Goal: Transaction & Acquisition: Purchase product/service

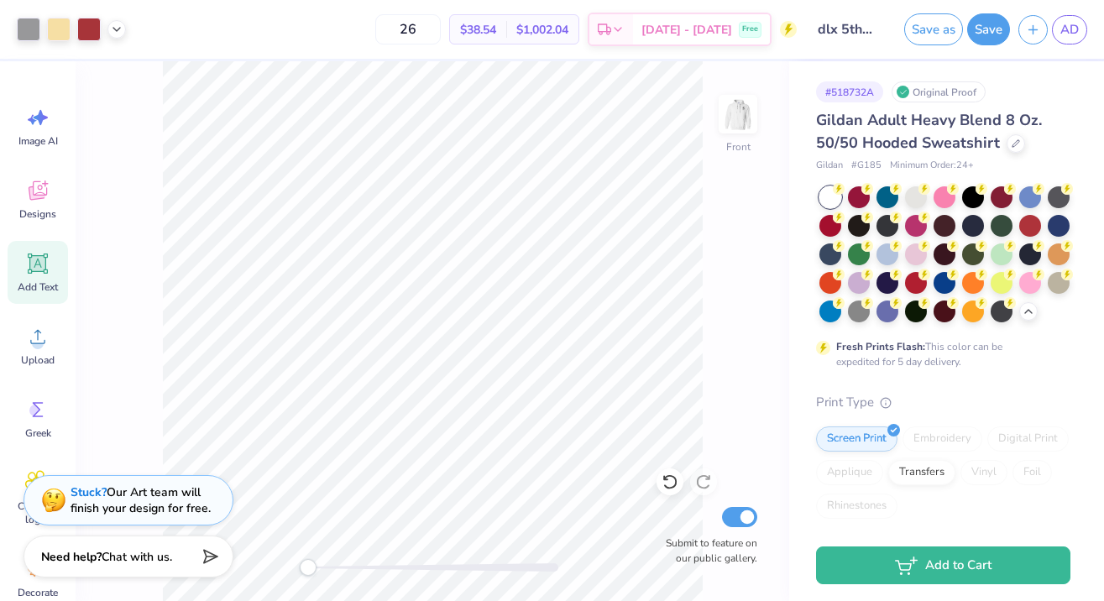
scroll to position [347, 0]
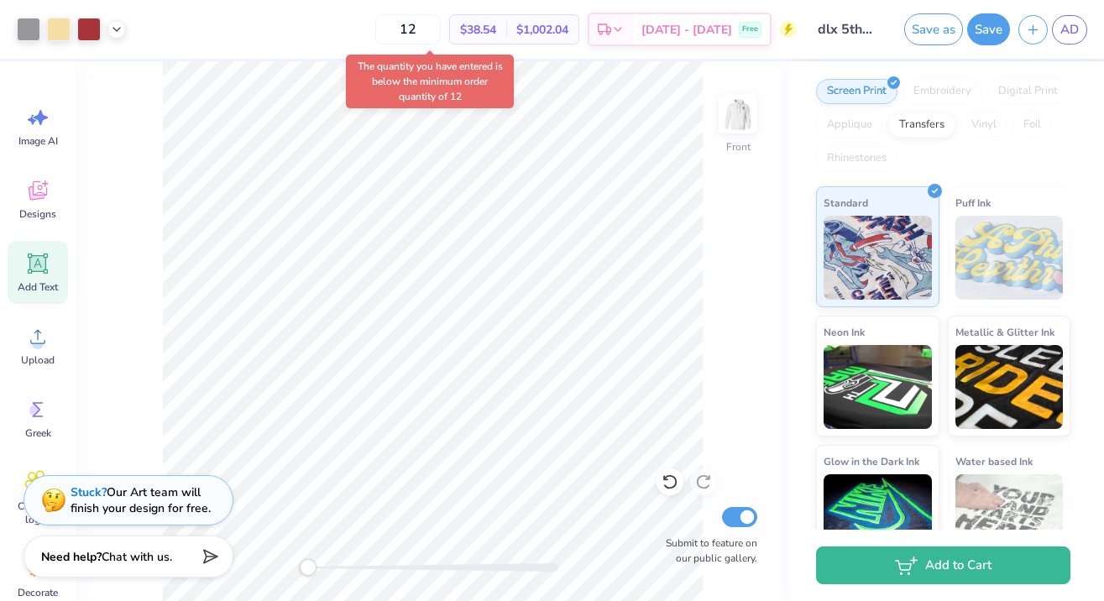
click at [355, 107] on body "Art colors 12 $38.54 Per Item $1,002.04 Total Est. Delivery [DATE] - [DATE] Fre…" at bounding box center [552, 300] width 1104 height 601
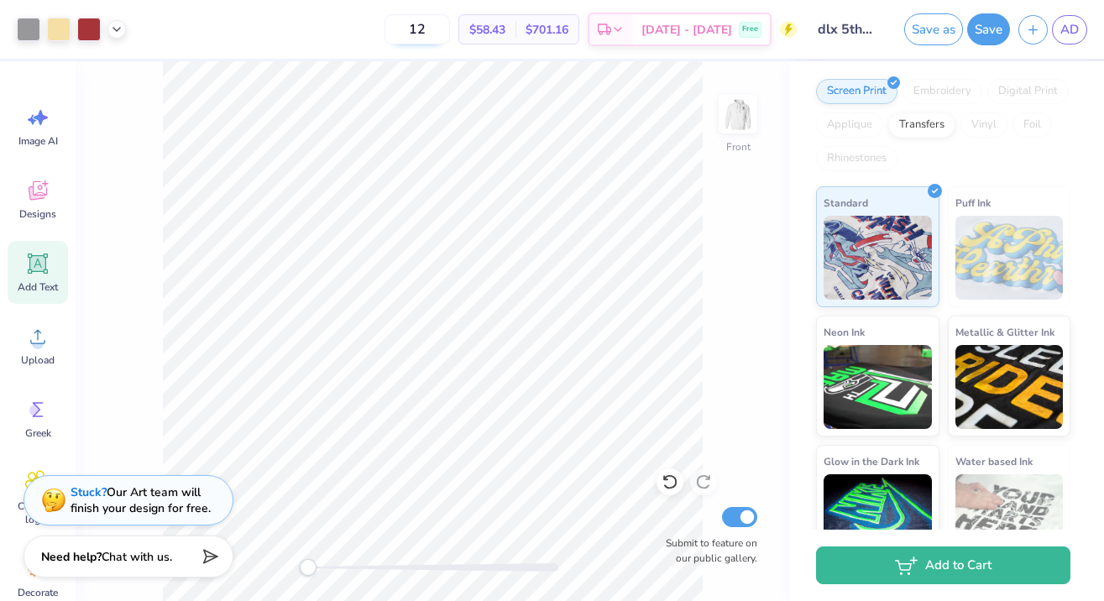
click at [450, 33] on input "12" at bounding box center [416, 29] width 65 height 30
click at [439, 33] on input "13" at bounding box center [416, 29] width 65 height 30
click at [450, 30] on input "14" at bounding box center [416, 29] width 65 height 30
click at [450, 36] on input "15" at bounding box center [416, 29] width 65 height 30
type input "1"
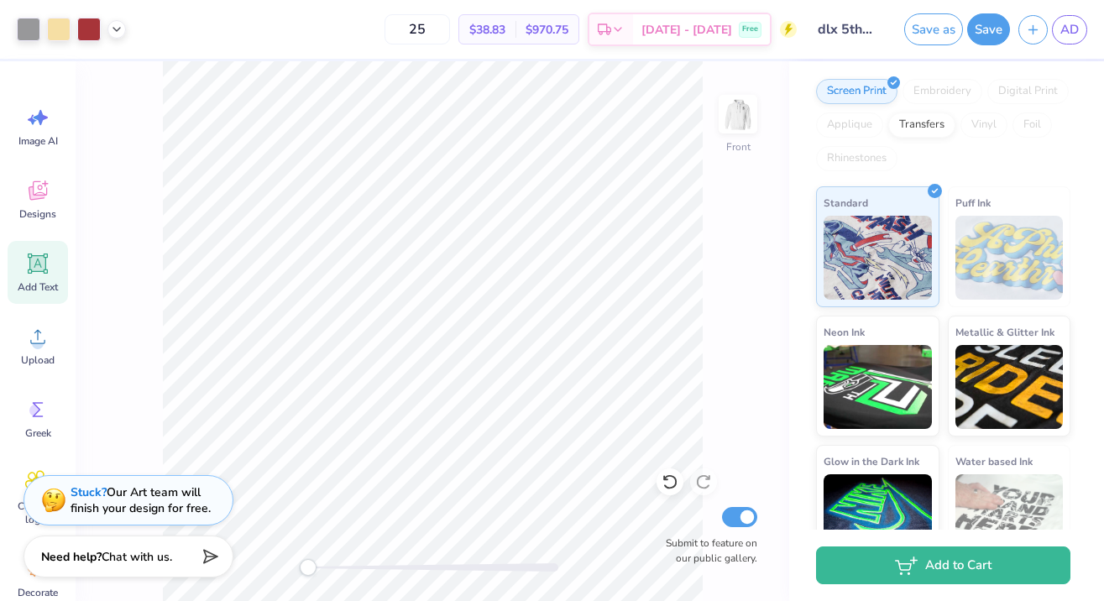
type input "2"
type input "3"
type input "4"
type input "2"
type input "3"
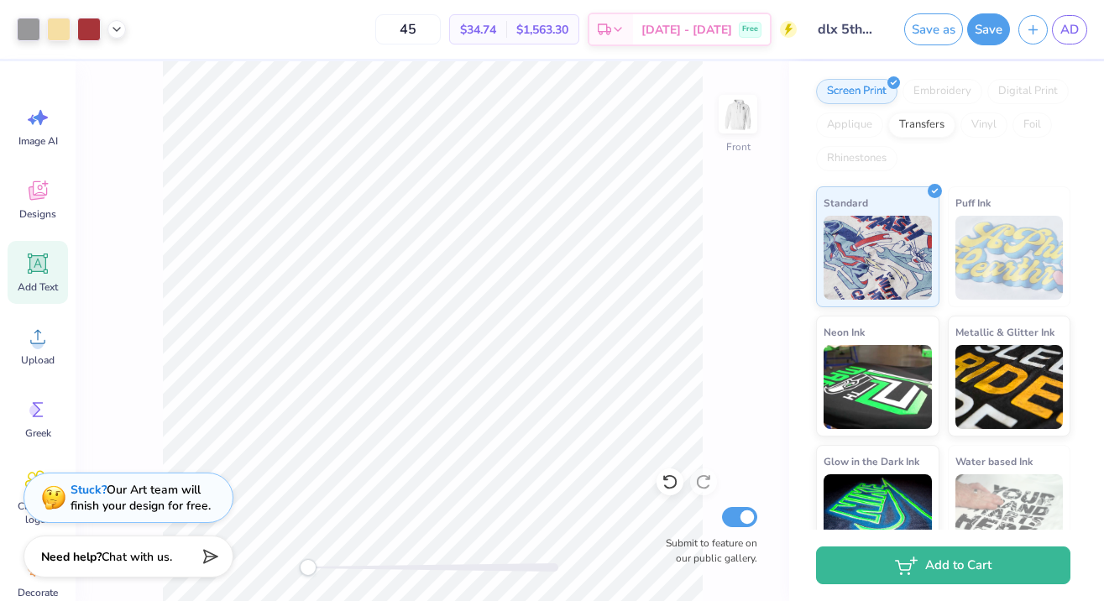
type input "4"
type input "5"
type input "25"
click at [735, 123] on img at bounding box center [737, 114] width 67 height 67
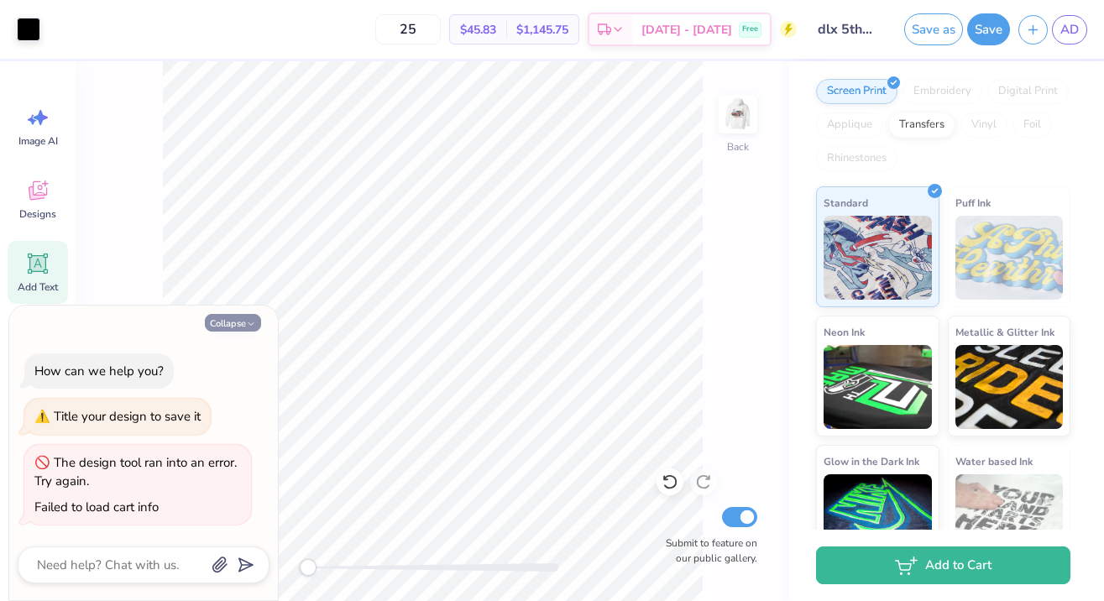
click at [222, 326] on button "Collapse" at bounding box center [233, 323] width 56 height 18
type textarea "x"
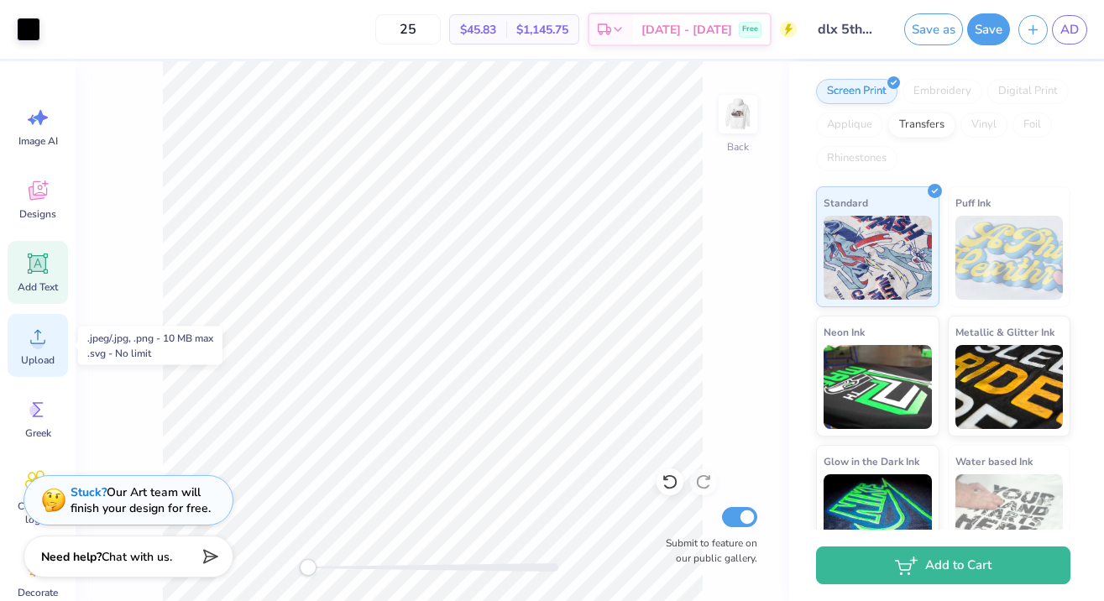
click at [36, 345] on circle at bounding box center [38, 343] width 12 height 12
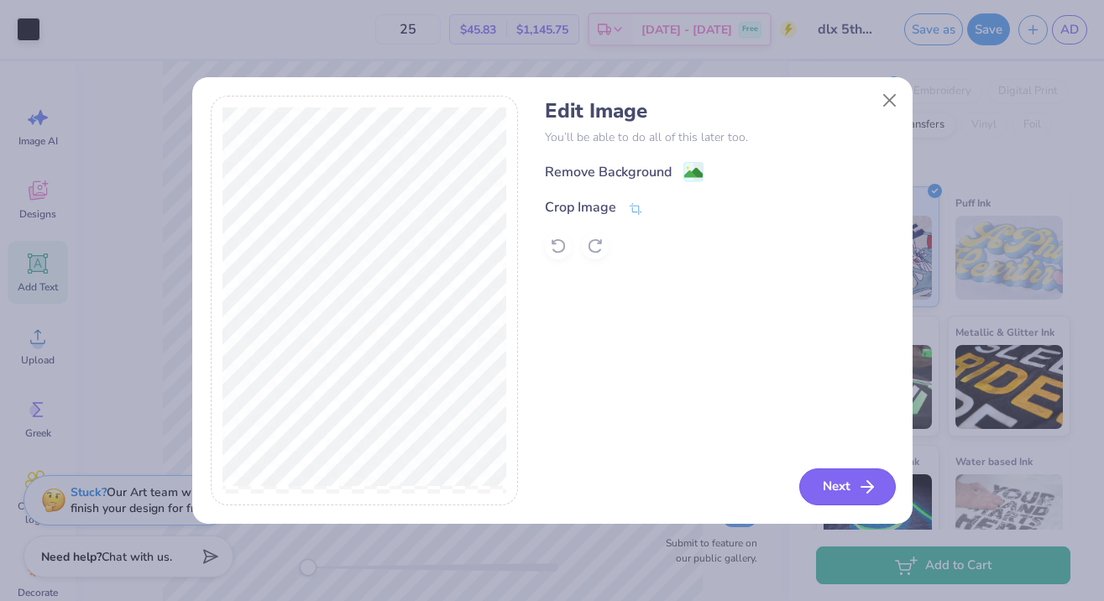
click at [844, 491] on button "Next" at bounding box center [847, 486] width 97 height 37
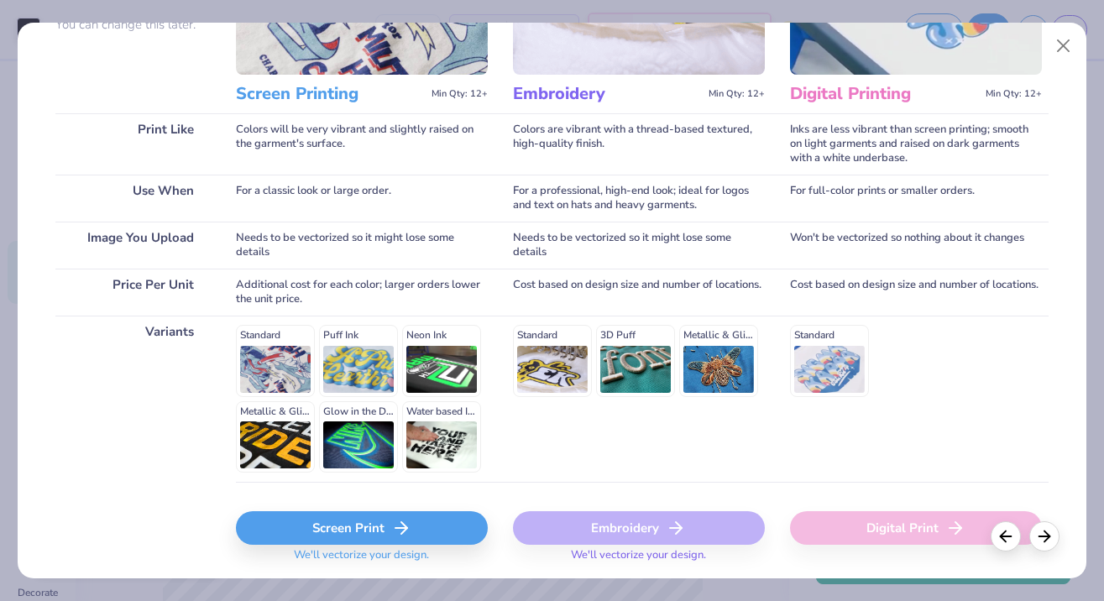
scroll to position [196, 0]
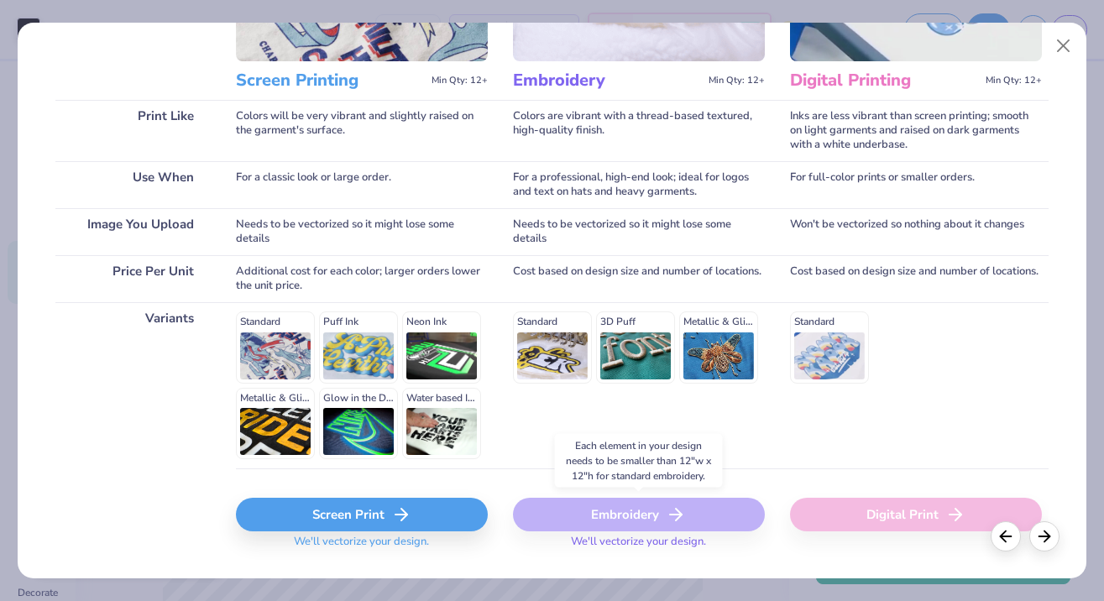
click at [604, 526] on div "Embroidery" at bounding box center [639, 515] width 252 height 34
click at [597, 507] on div "Embroidery" at bounding box center [639, 515] width 252 height 34
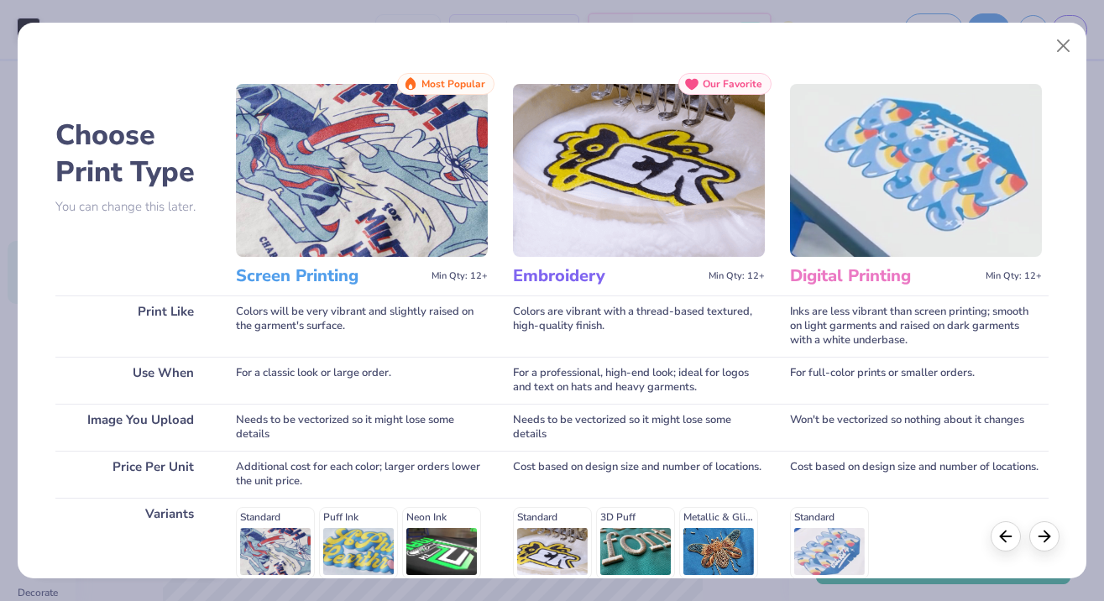
scroll to position [0, 0]
click at [1070, 42] on button "Close" at bounding box center [1063, 46] width 32 height 32
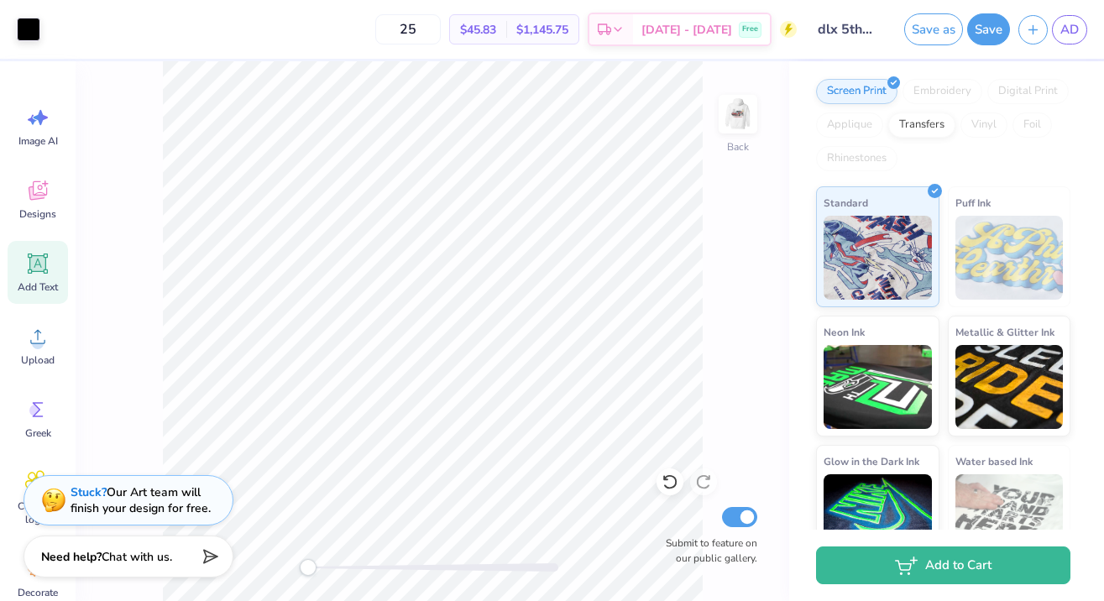
click at [36, 265] on icon at bounding box center [37, 263] width 25 height 25
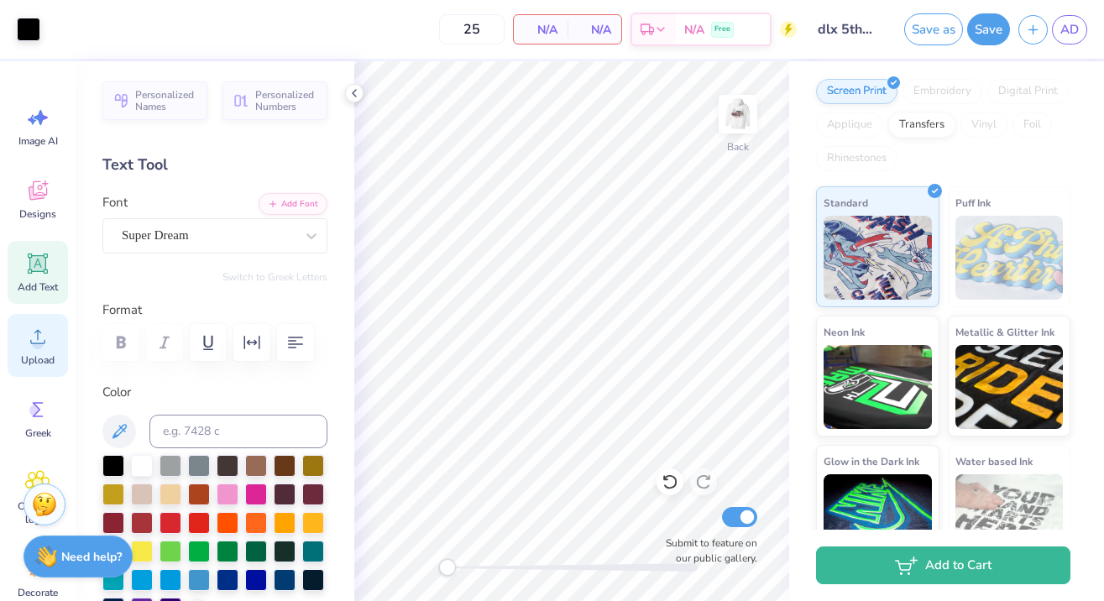
click at [41, 354] on span "Upload" at bounding box center [38, 359] width 34 height 13
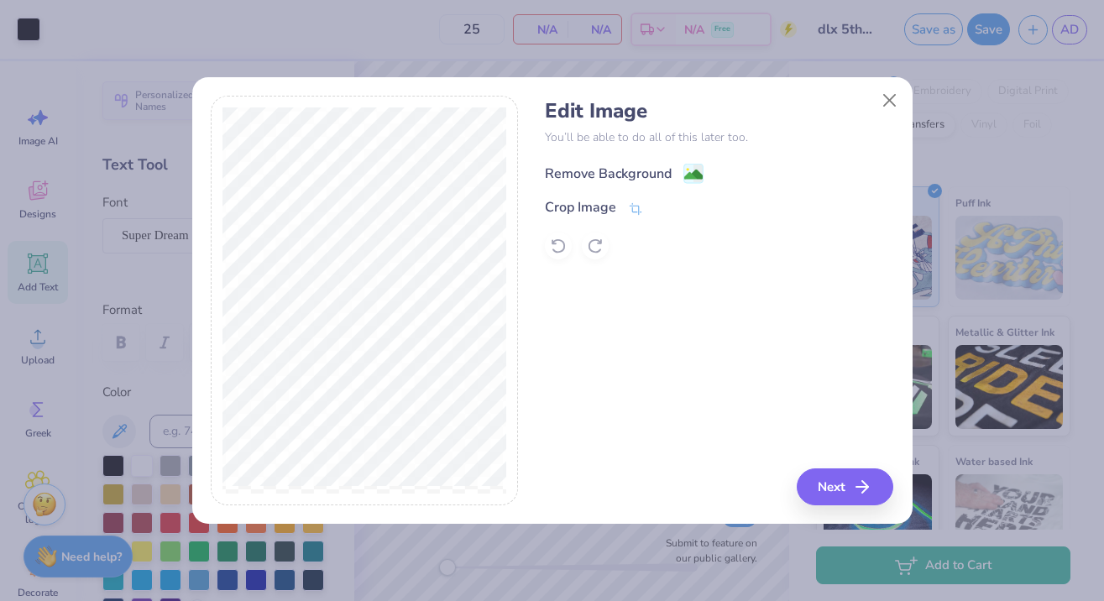
click at [689, 171] on image at bounding box center [693, 174] width 18 height 18
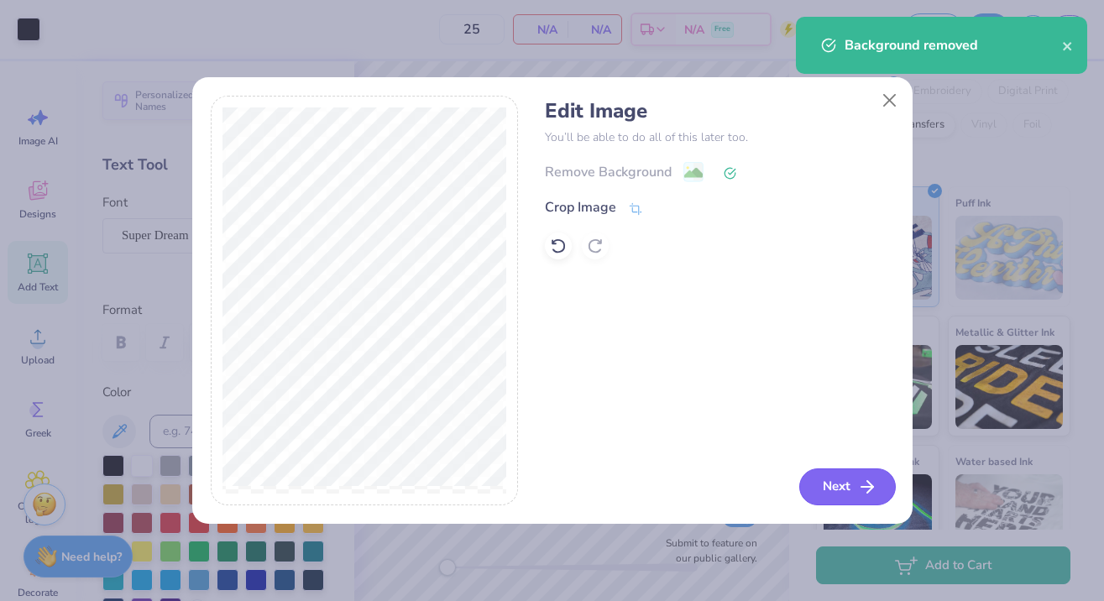
click at [828, 498] on button "Next" at bounding box center [847, 486] width 97 height 37
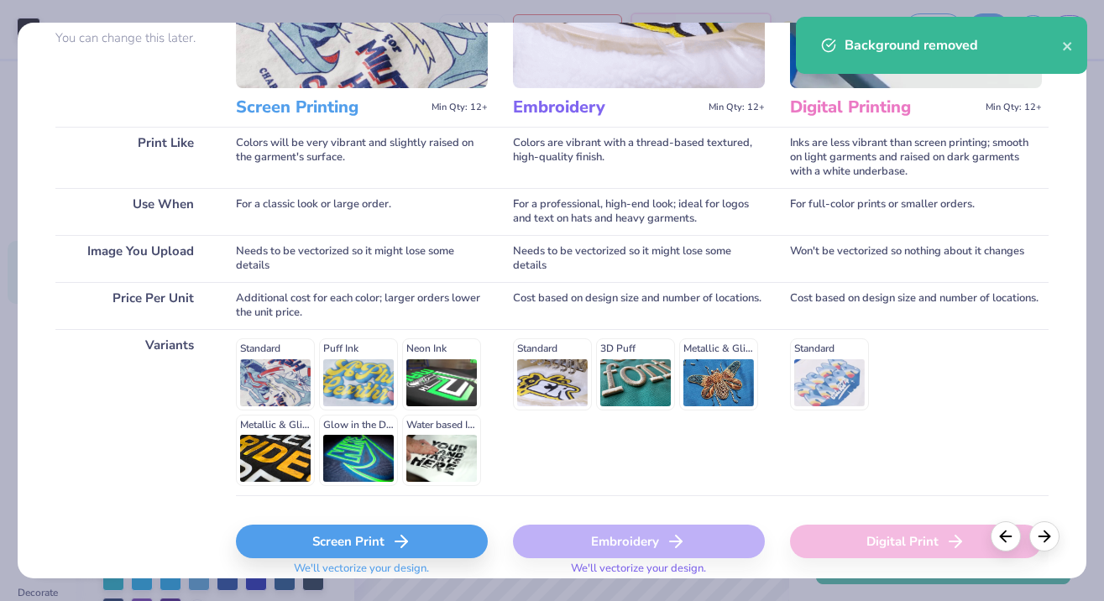
scroll to position [179, 0]
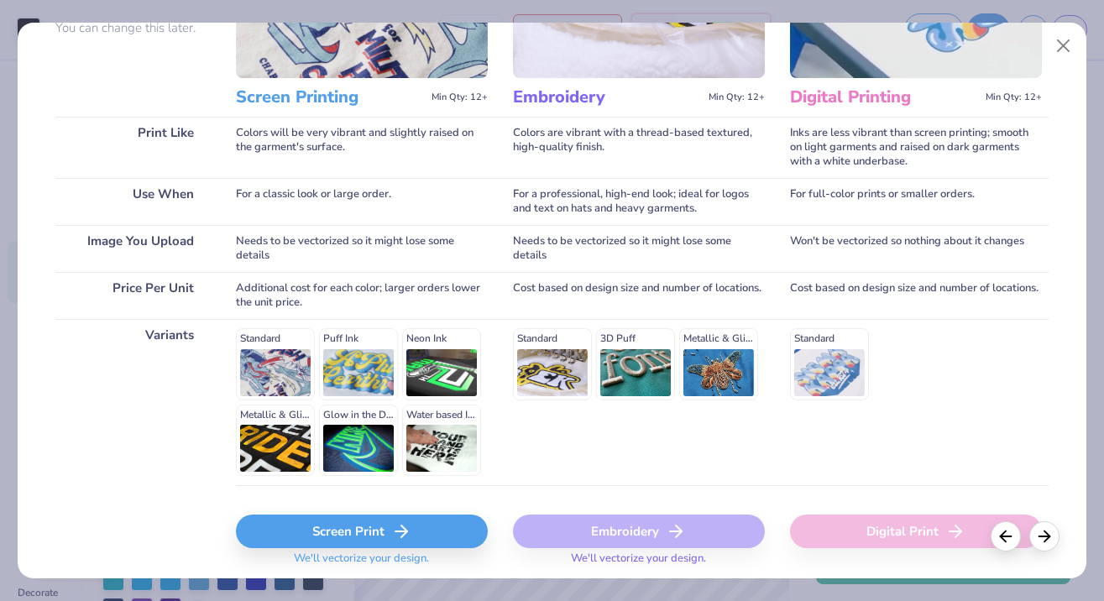
click at [650, 529] on div "Embroidery" at bounding box center [639, 531] width 252 height 34
click at [544, 512] on div "Embroidery We'll vectorize your design." at bounding box center [639, 535] width 252 height 100
click at [567, 532] on div "Embroidery" at bounding box center [639, 531] width 252 height 34
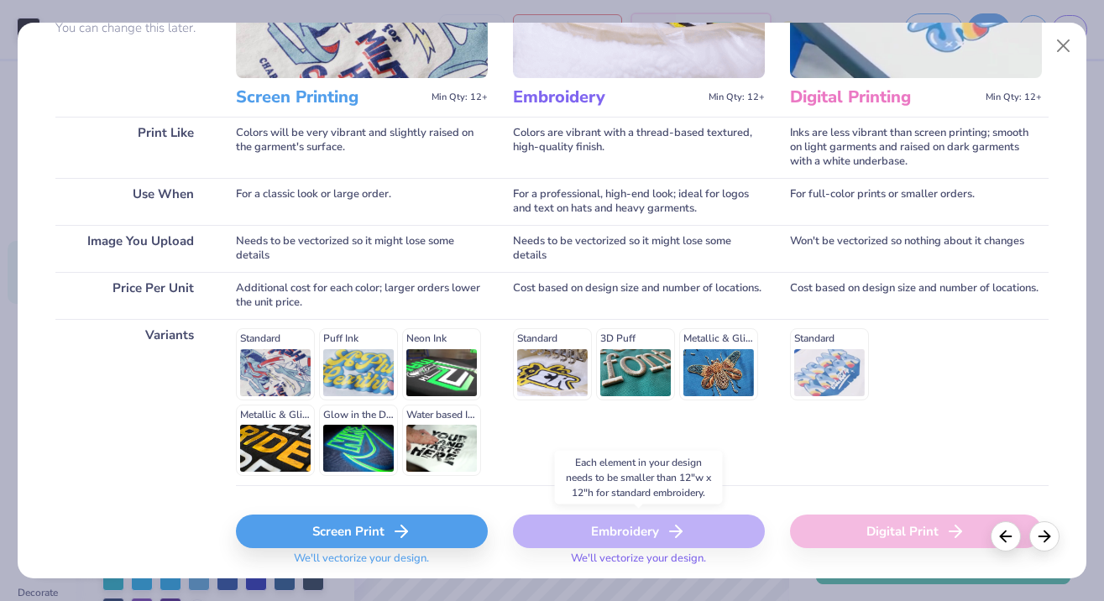
click at [635, 535] on div "Embroidery" at bounding box center [639, 531] width 252 height 34
click at [348, 512] on div "Screen Print We'll vectorize your design." at bounding box center [362, 535] width 252 height 100
click at [350, 520] on div "Screen Print" at bounding box center [362, 531] width 252 height 34
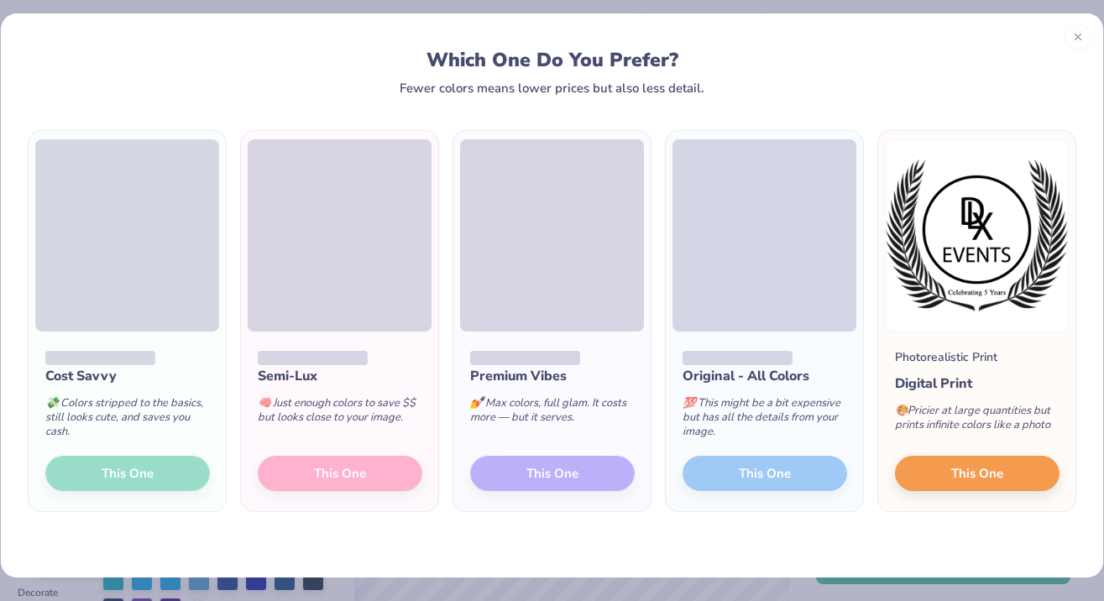
scroll to position [9, 0]
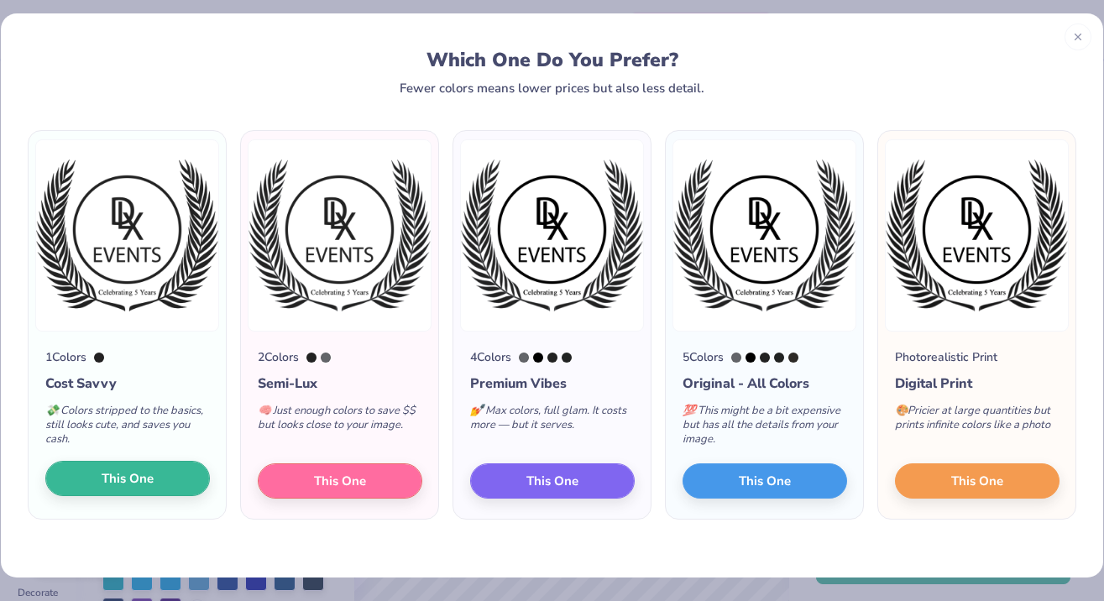
click at [115, 484] on span "This One" at bounding box center [128, 478] width 52 height 19
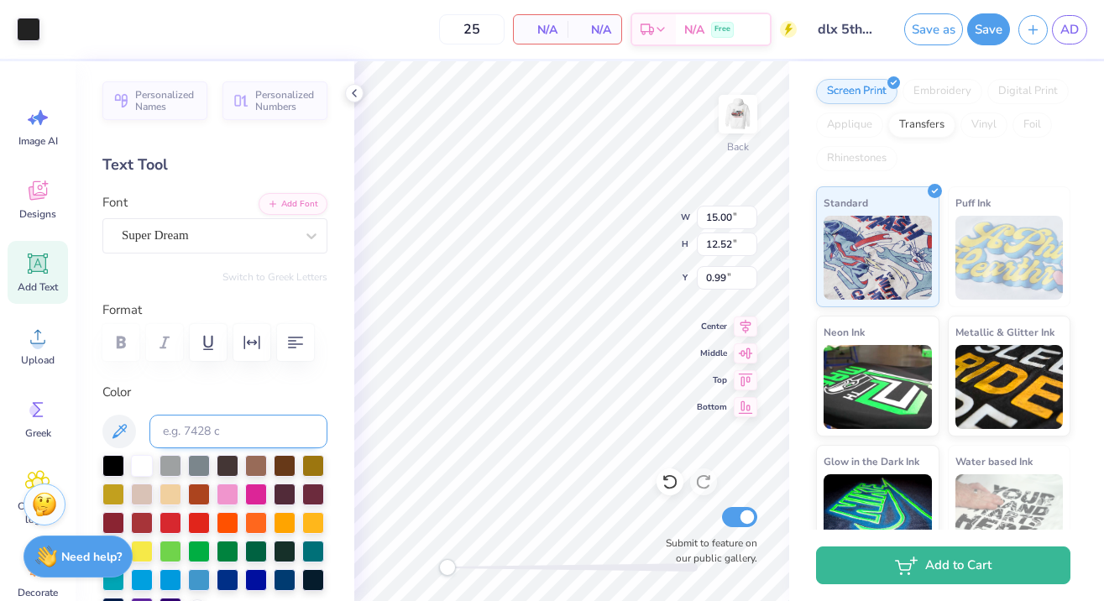
type input "3.18"
type input "2.65"
type input "1.78"
type input "3.04"
type input "1.81"
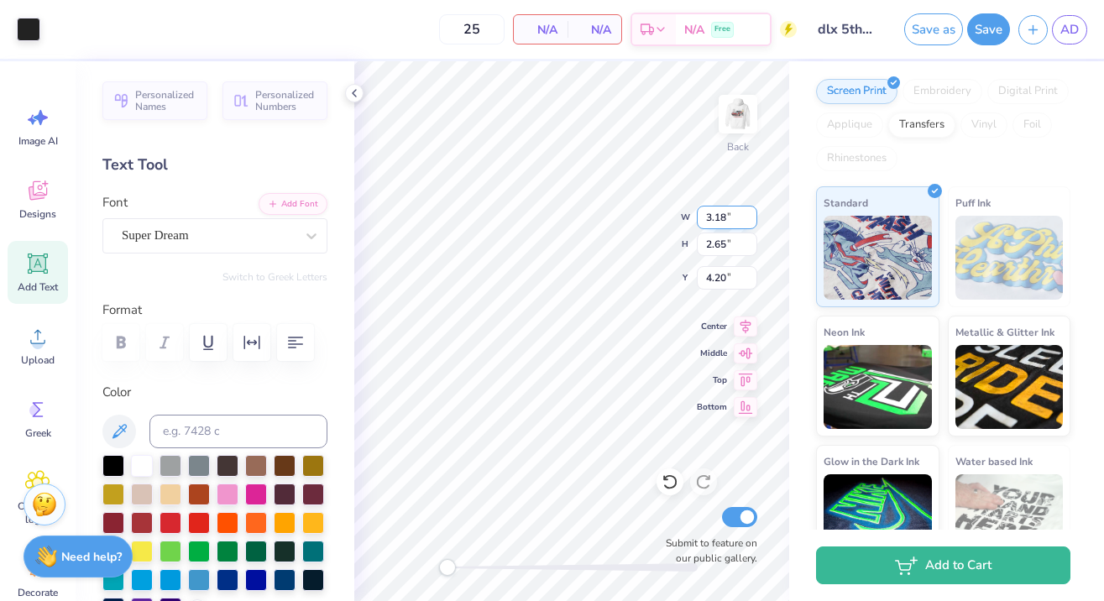
click at [714, 219] on input "3.18" at bounding box center [727, 217] width 60 height 23
type input "3.00"
type input "2.50"
type input "1.75"
click at [726, 253] on input "2.50" at bounding box center [727, 243] width 60 height 23
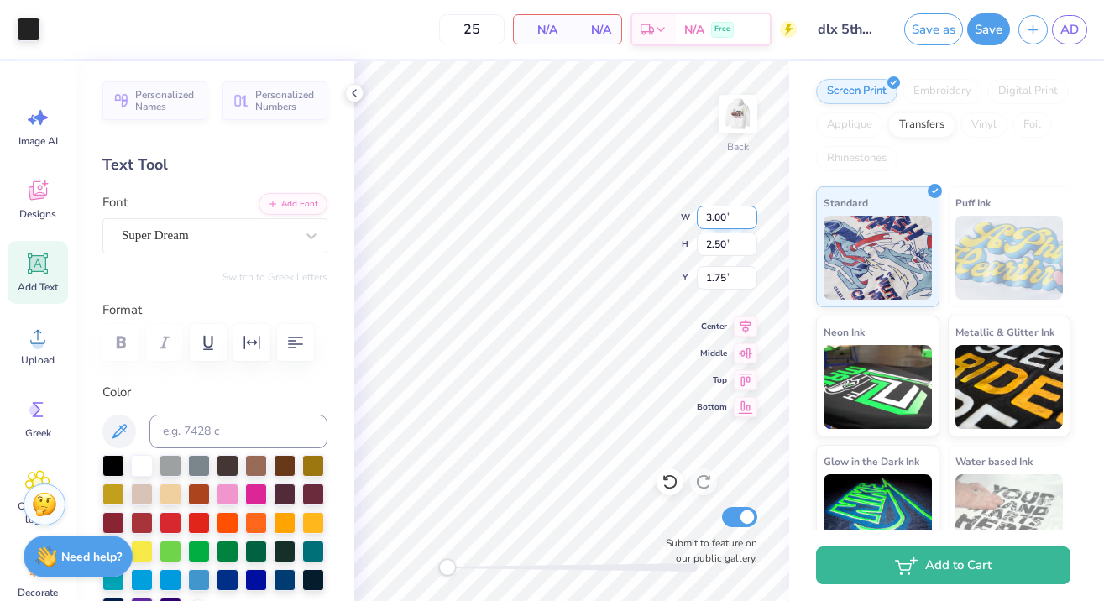
click at [719, 221] on input "3.00" at bounding box center [727, 217] width 60 height 23
type input "4"
click at [716, 223] on input "3.00" at bounding box center [727, 217] width 60 height 23
type input "4.00"
type input "3.34"
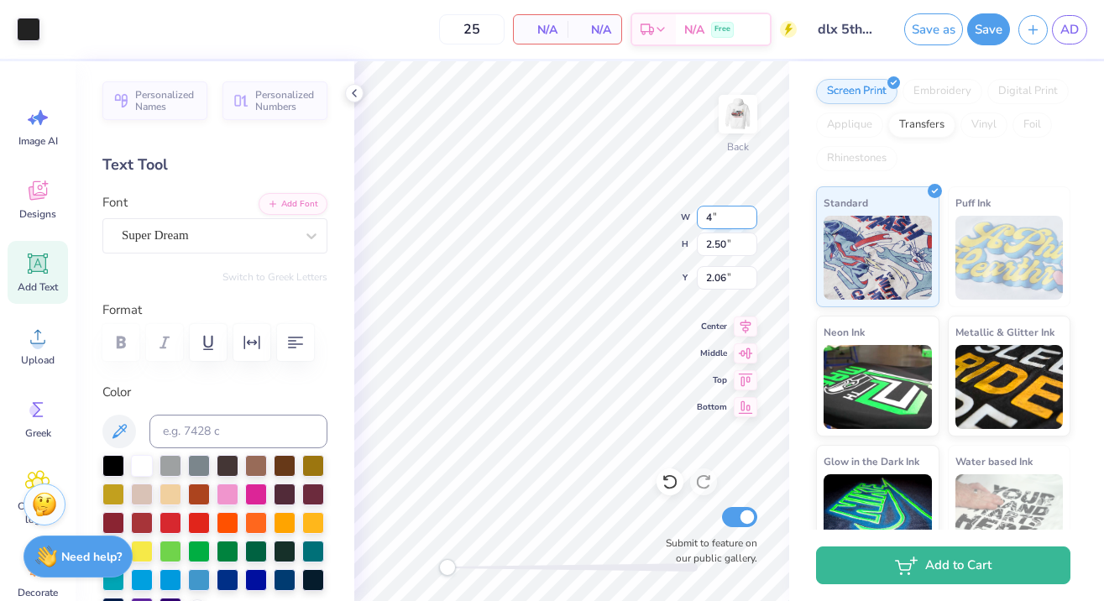
type input "1.64"
drag, startPoint x: 447, startPoint y: 572, endPoint x: 483, endPoint y: 572, distance: 35.2
click at [483, 572] on div "Accessibility label" at bounding box center [476, 567] width 17 height 17
drag, startPoint x: 480, startPoint y: 567, endPoint x: 444, endPoint y: 565, distance: 36.2
click at [444, 565] on div "Accessibility label" at bounding box center [445, 567] width 17 height 17
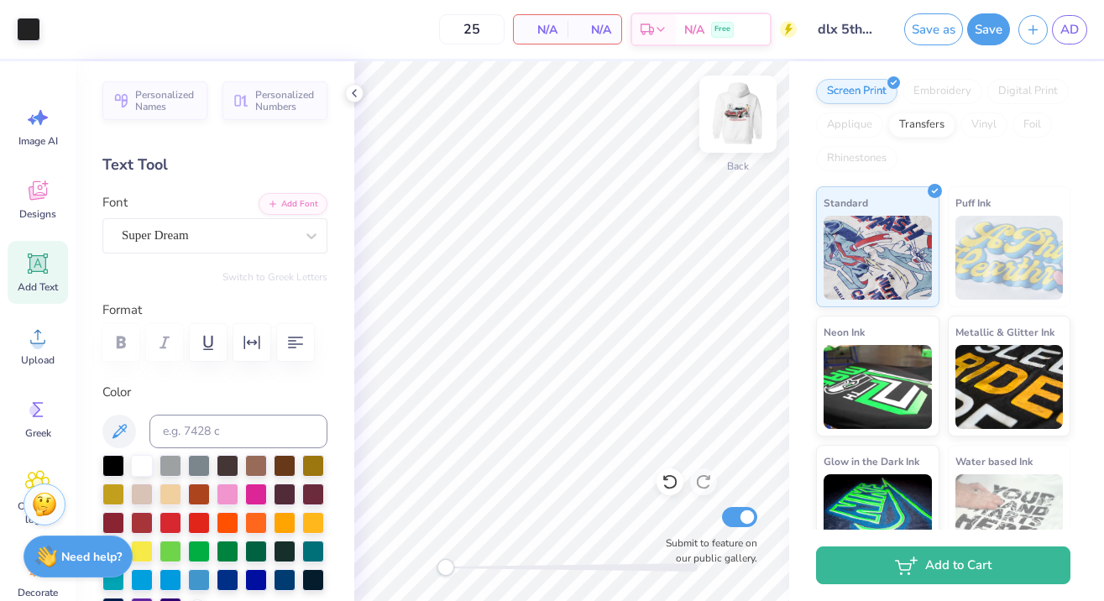
click at [734, 125] on img at bounding box center [737, 114] width 67 height 67
click at [24, 39] on div at bounding box center [28, 27] width 23 height 23
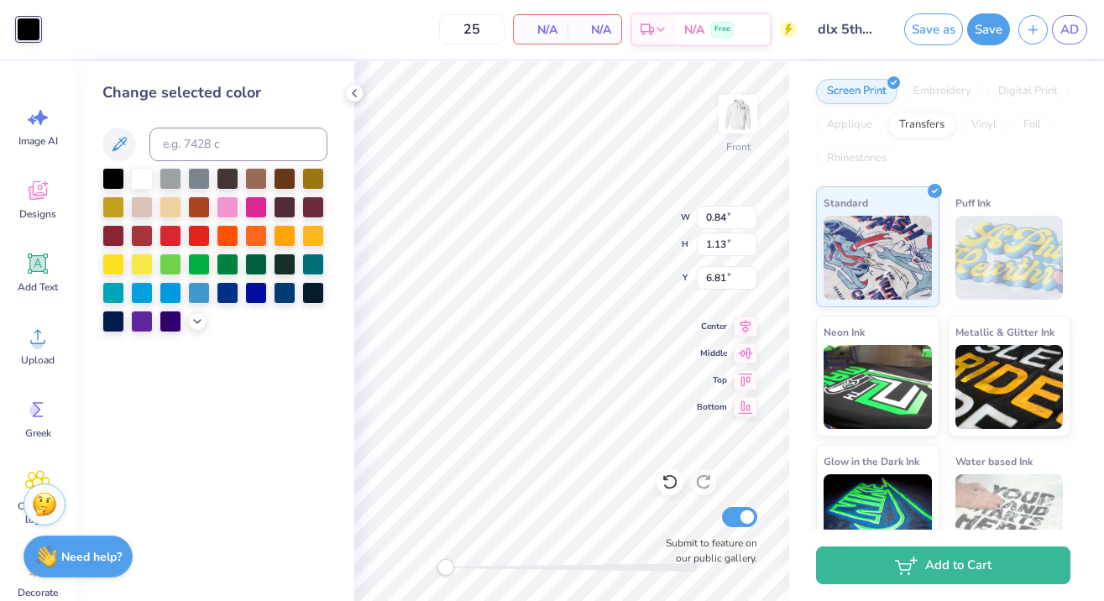
type input "13.05"
type input "5.26"
type input "8.08"
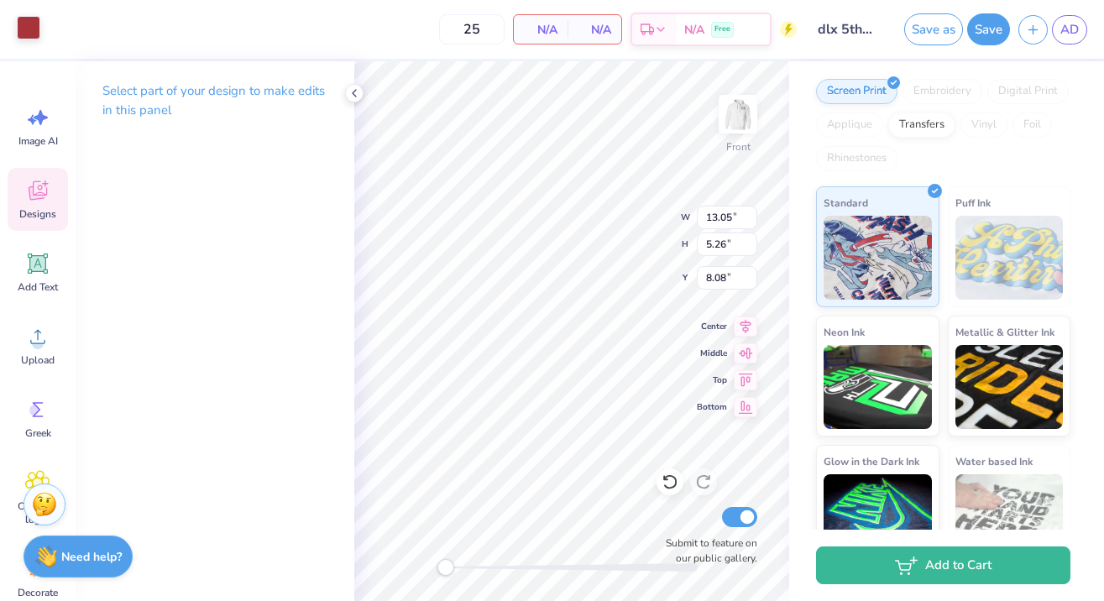
click at [38, 35] on div at bounding box center [28, 27] width 23 height 23
click at [28, 29] on div at bounding box center [28, 27] width 23 height 23
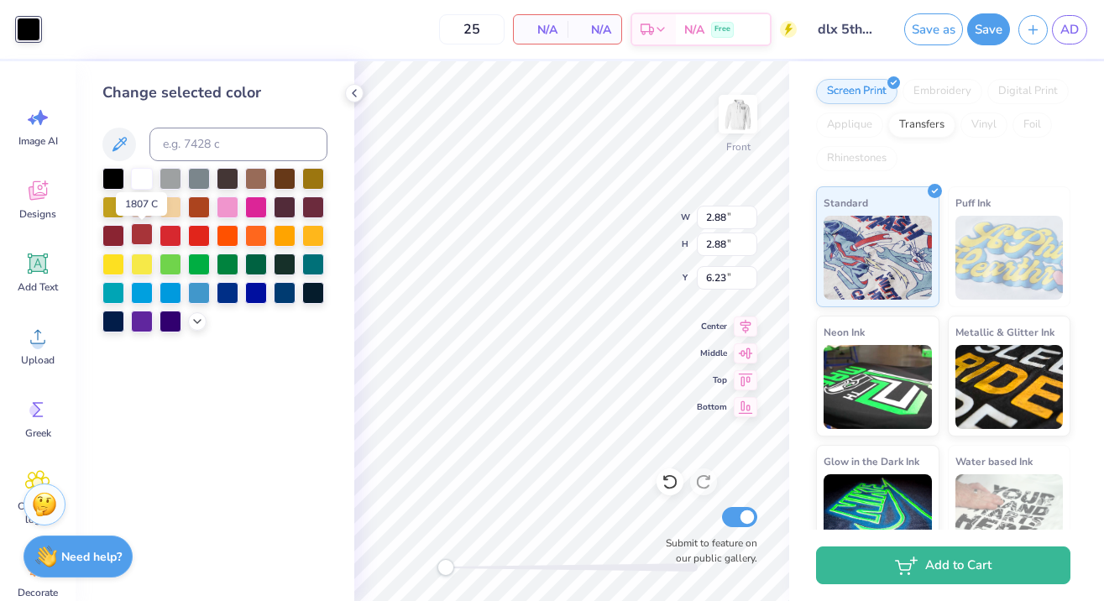
click at [143, 235] on div at bounding box center [142, 234] width 22 height 22
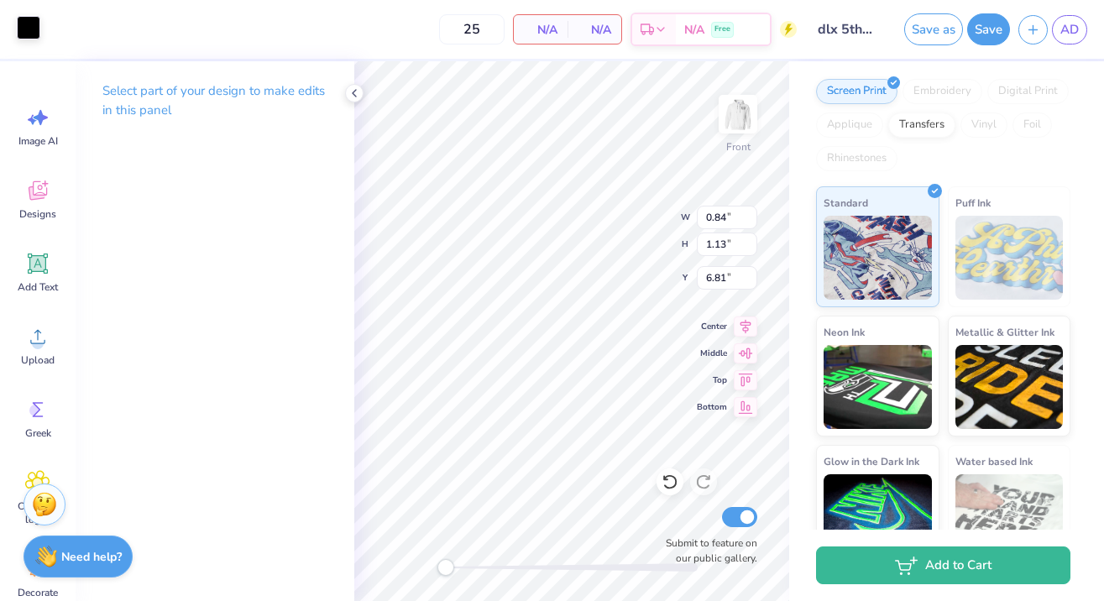
click at [30, 23] on div at bounding box center [28, 27] width 23 height 23
click at [327, 172] on div "Select part of your design to make edits in this panel" at bounding box center [215, 331] width 279 height 540
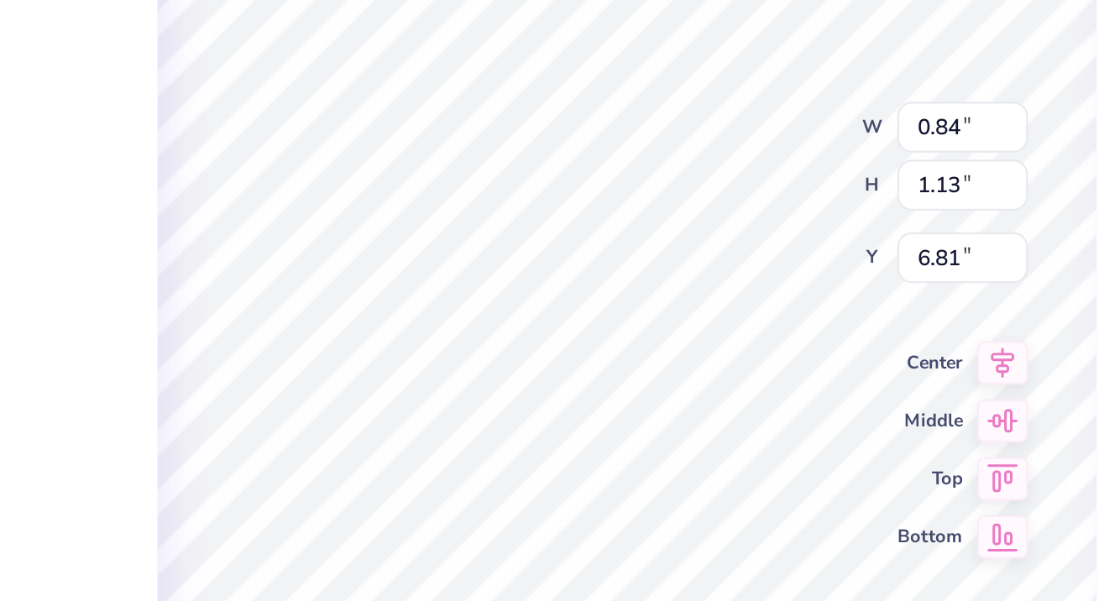
type input "1.31"
type input "1.72"
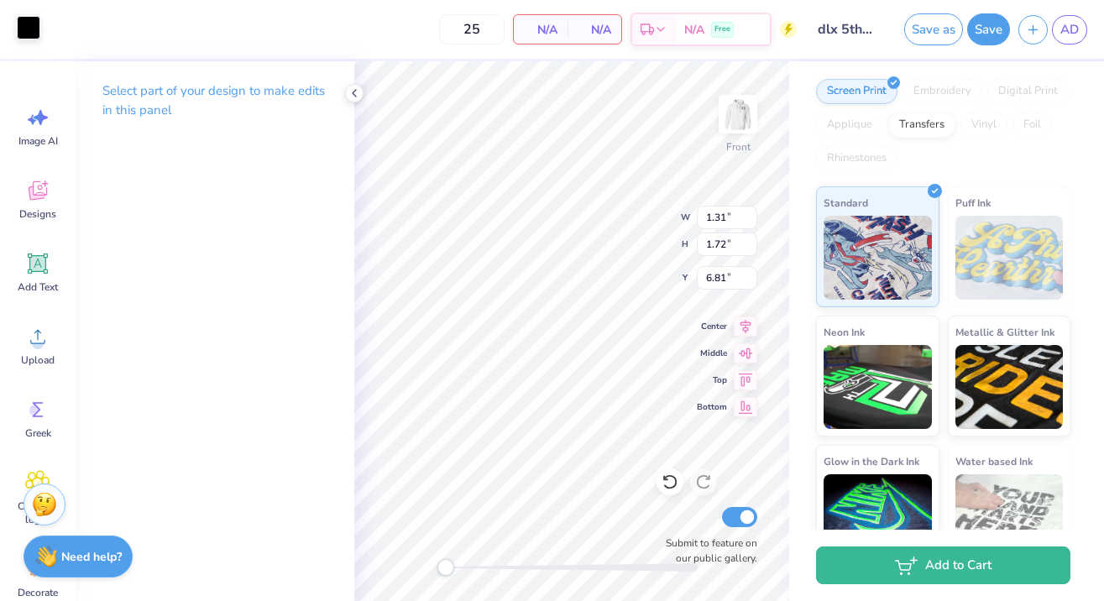
click at [35, 29] on div at bounding box center [28, 27] width 23 height 23
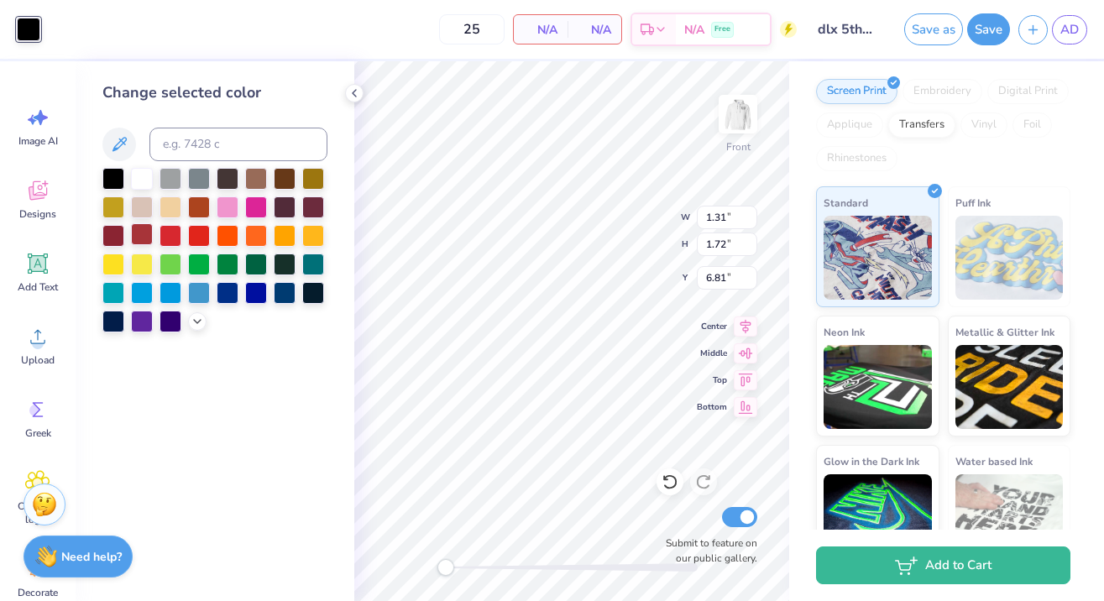
click at [151, 235] on div at bounding box center [142, 234] width 22 height 22
type input "1.77"
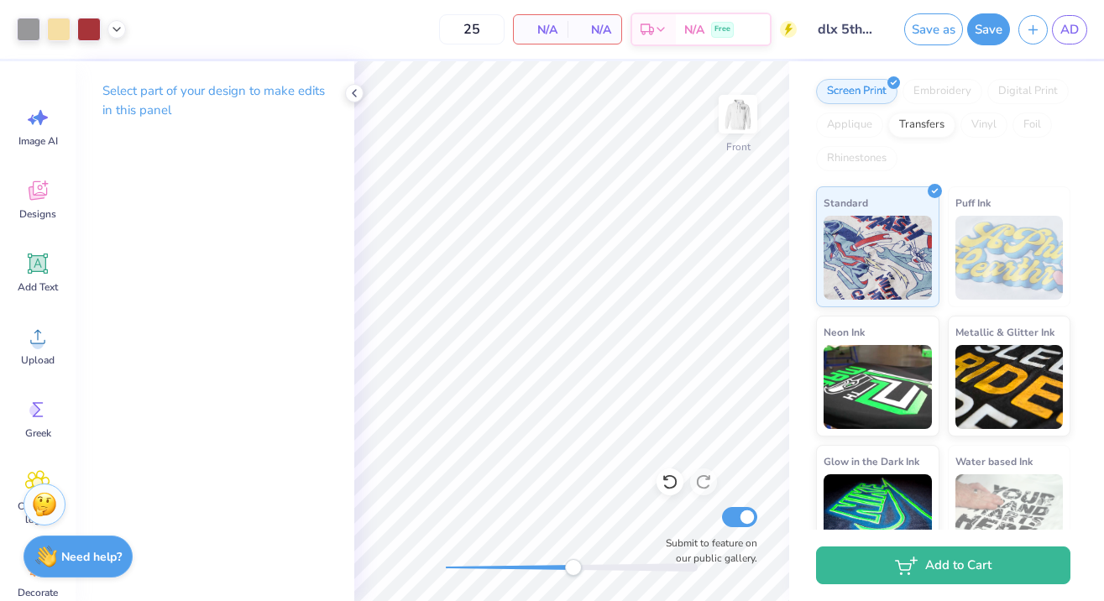
drag, startPoint x: 449, startPoint y: 562, endPoint x: 574, endPoint y: 567, distance: 125.2
click at [574, 567] on div "Accessibility label" at bounding box center [573, 567] width 17 height 17
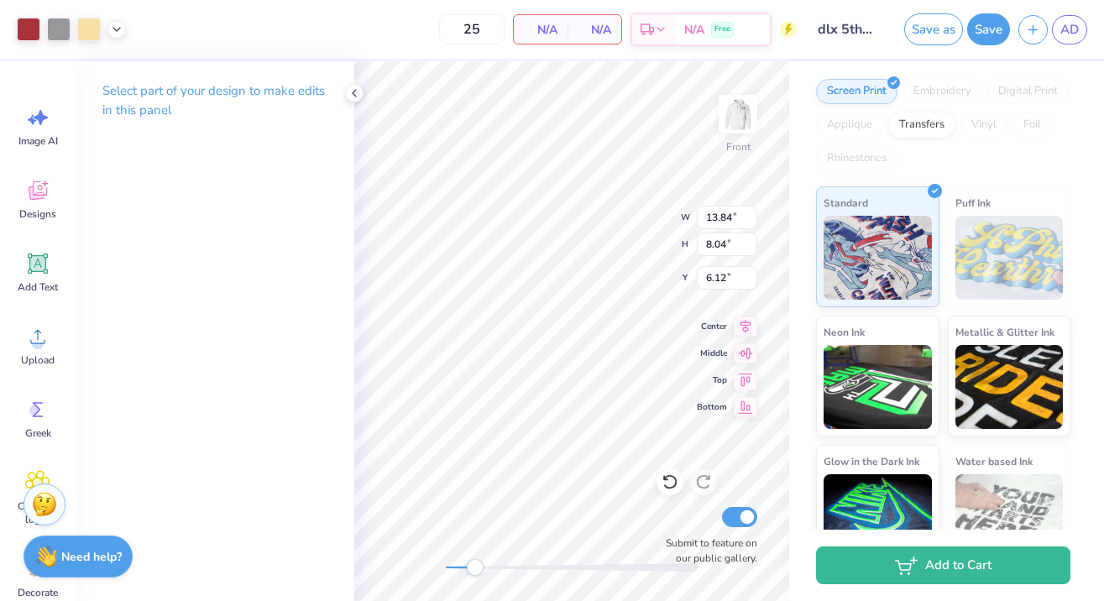
drag, startPoint x: 577, startPoint y: 575, endPoint x: 475, endPoint y: 566, distance: 102.0
click at [475, 566] on div "Accessibility label" at bounding box center [475, 567] width 17 height 17
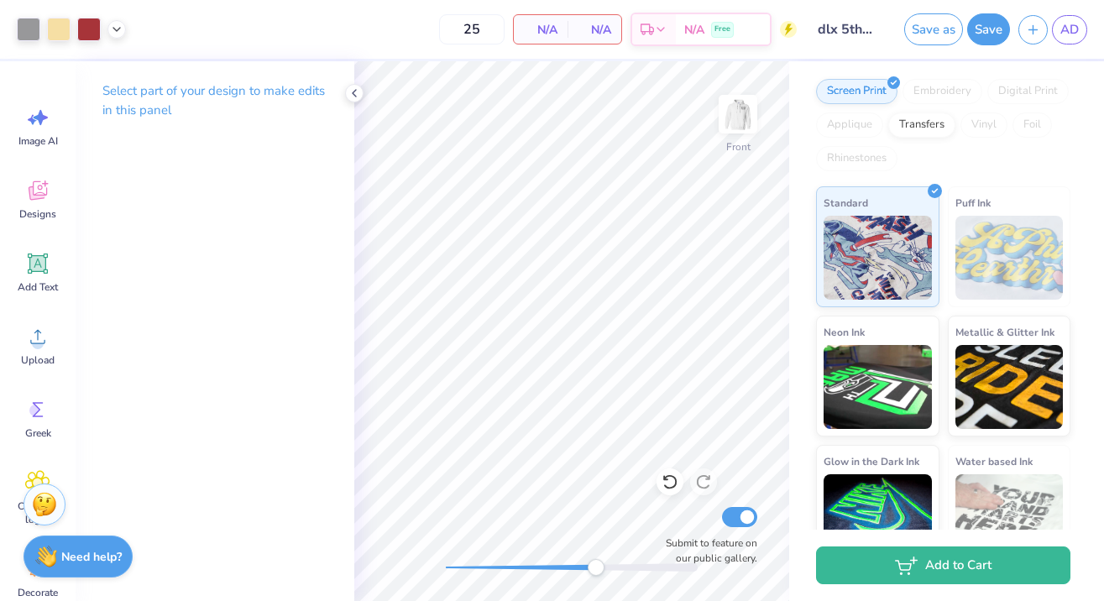
drag, startPoint x: 481, startPoint y: 566, endPoint x: 612, endPoint y: 565, distance: 130.9
click at [604, 565] on div "Accessibility label" at bounding box center [595, 567] width 17 height 17
click at [32, 24] on div at bounding box center [28, 27] width 23 height 23
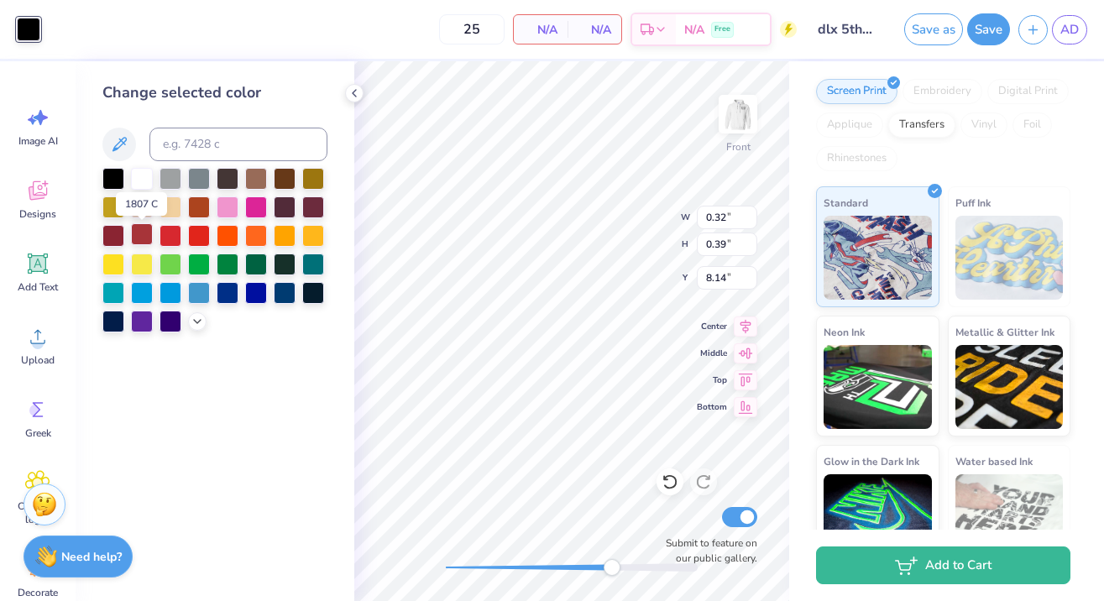
click at [146, 237] on div at bounding box center [142, 234] width 22 height 22
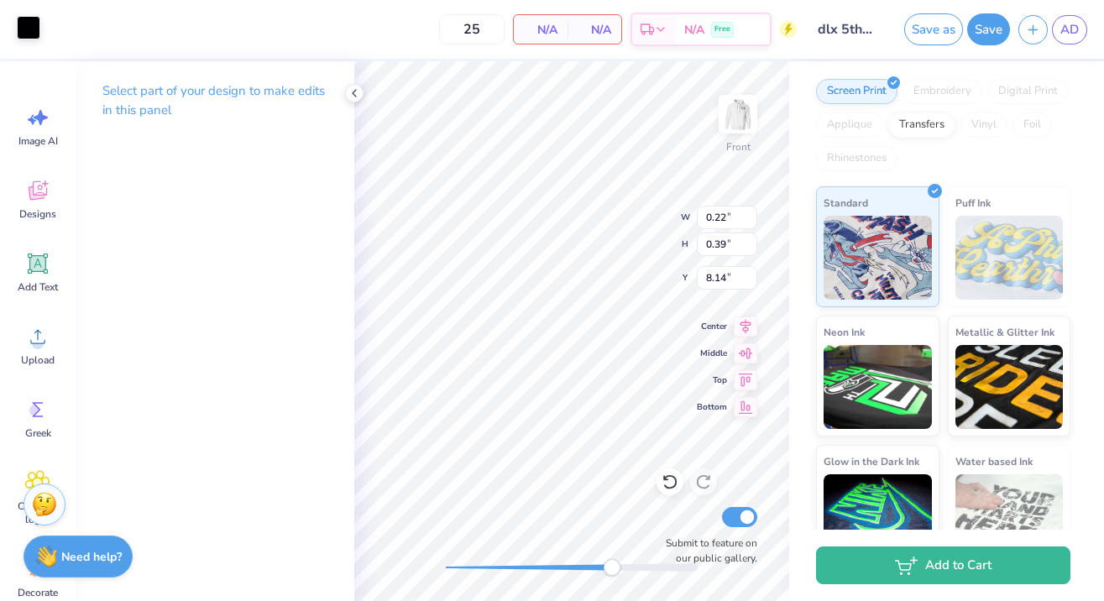
click at [23, 29] on div at bounding box center [28, 27] width 23 height 23
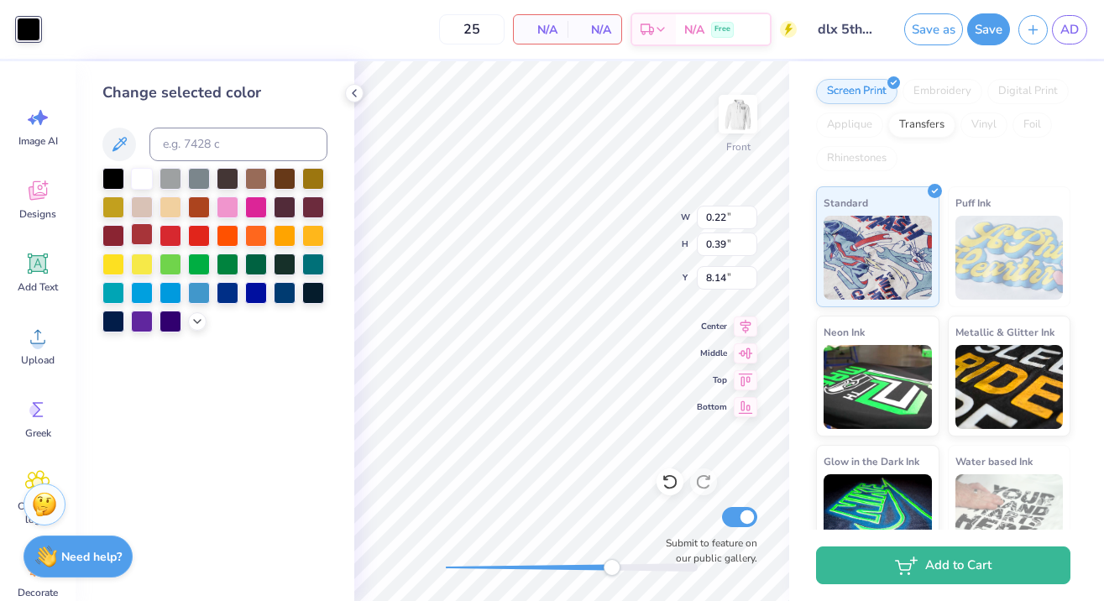
click at [145, 232] on div at bounding box center [142, 234] width 22 height 22
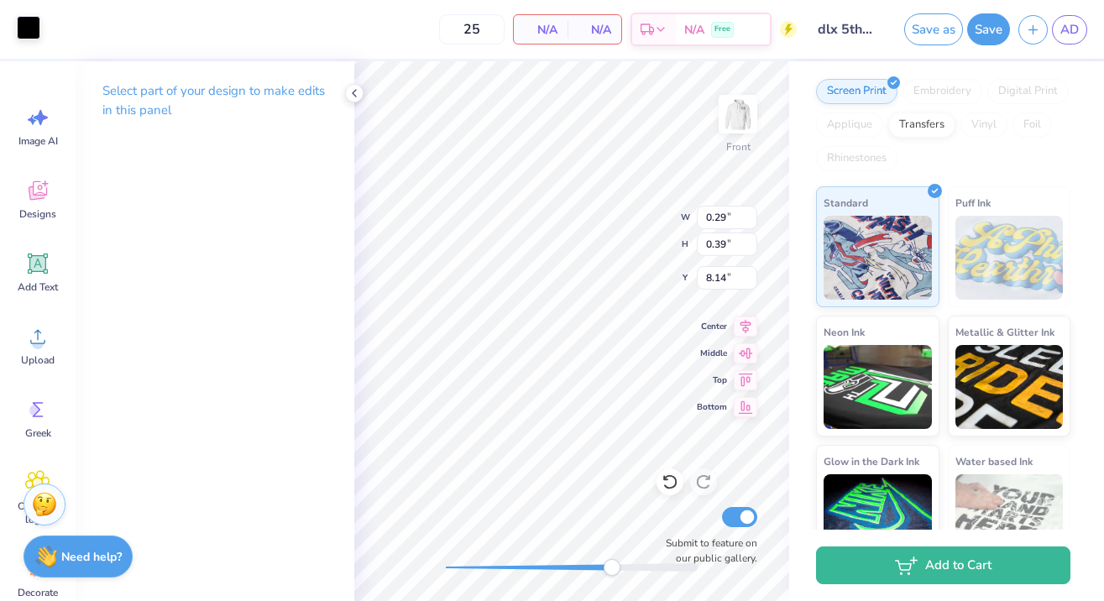
click at [26, 34] on div at bounding box center [28, 27] width 23 height 23
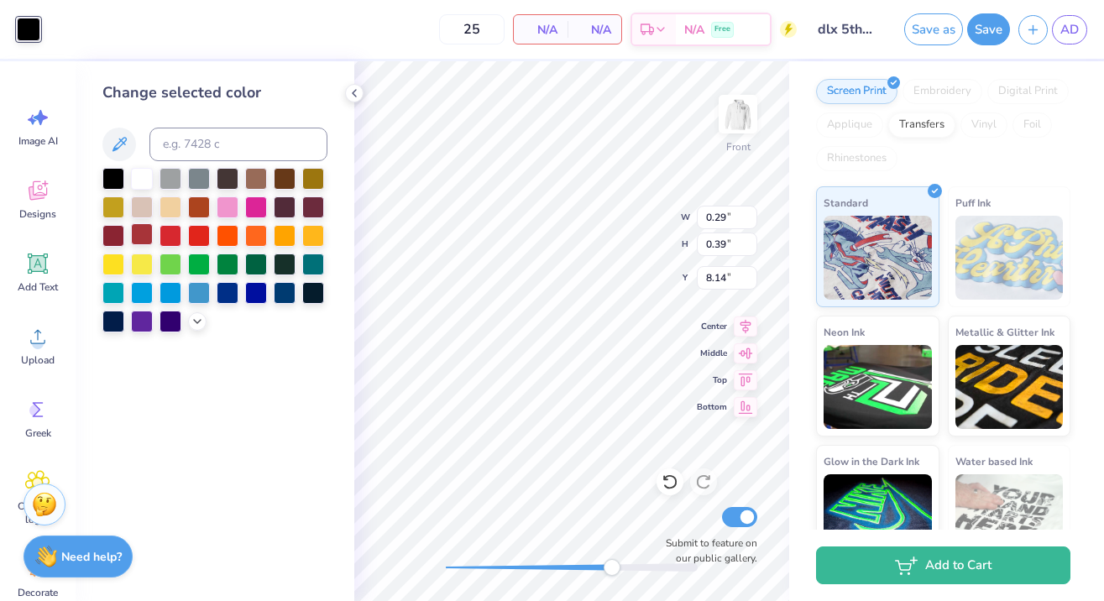
click at [145, 234] on div at bounding box center [142, 234] width 22 height 22
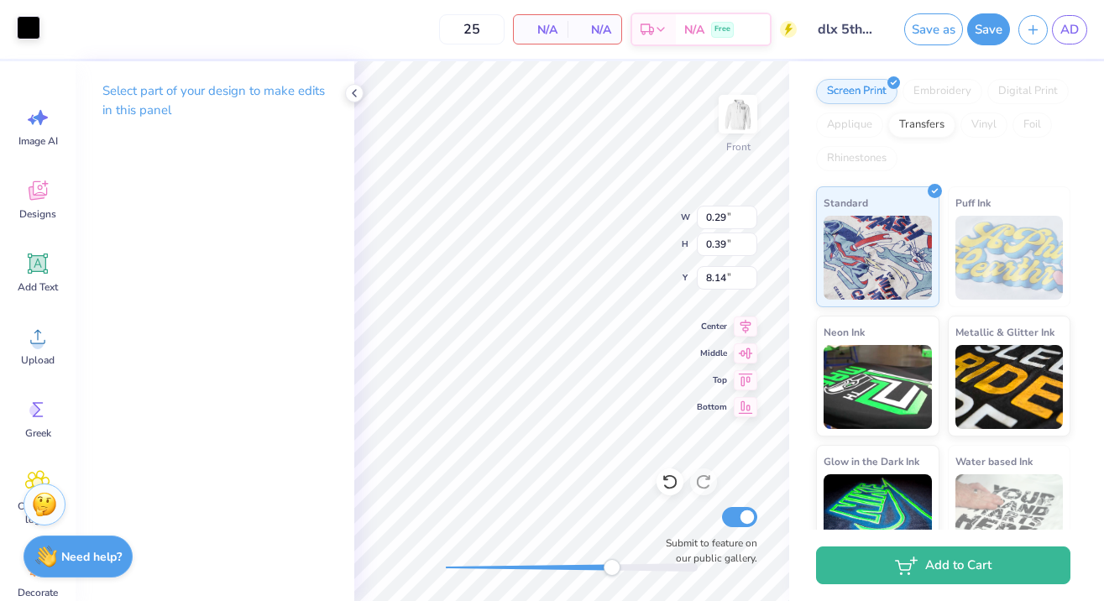
click at [34, 35] on div at bounding box center [28, 27] width 23 height 23
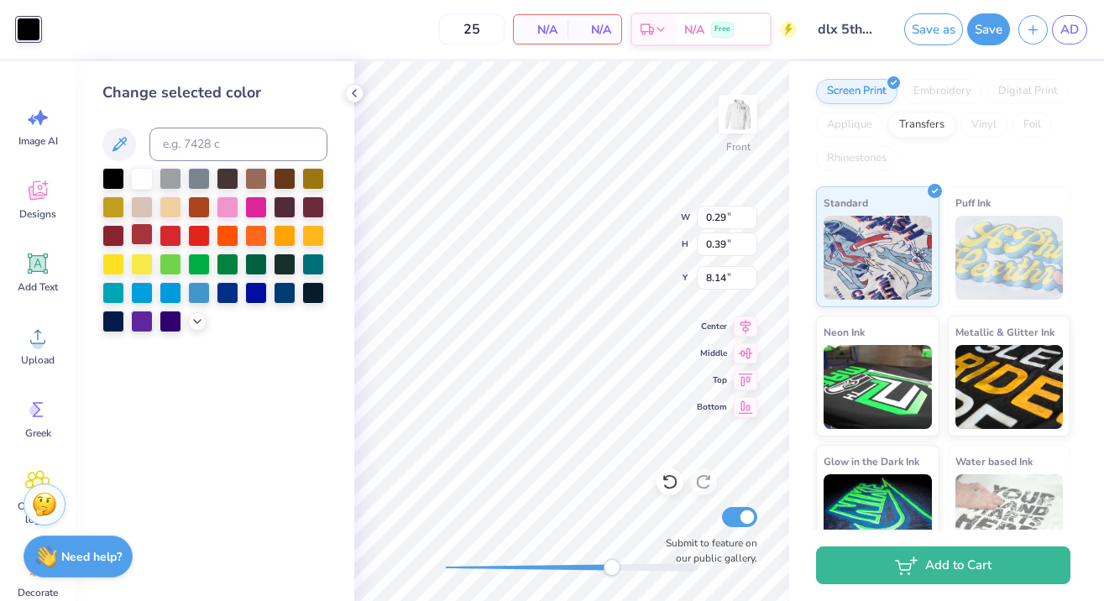
click at [149, 238] on div at bounding box center [142, 234] width 22 height 22
type input "0.24"
type input "0.40"
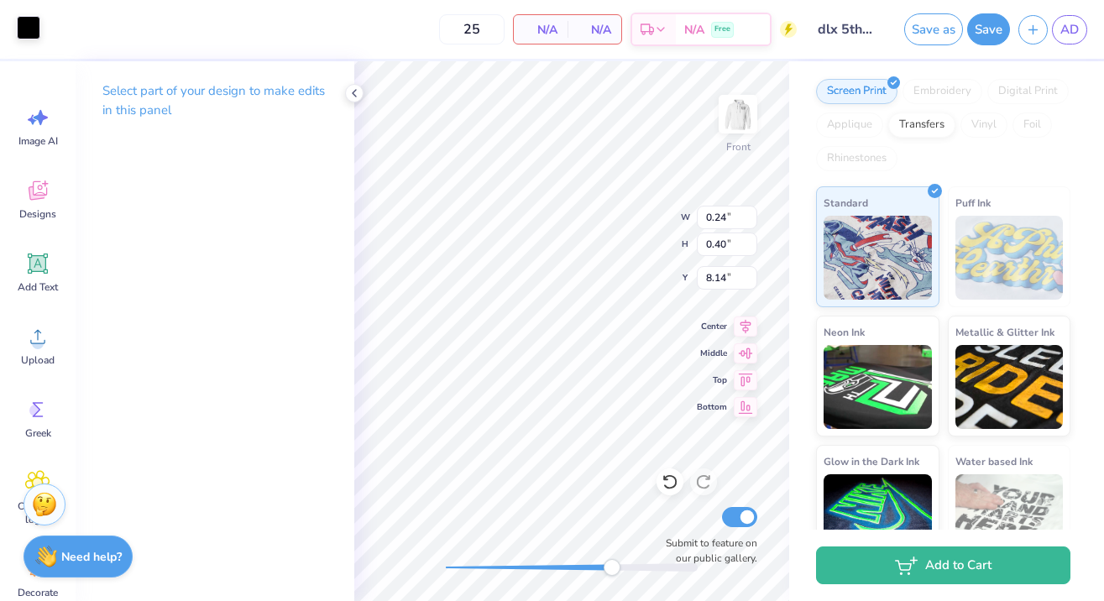
click at [36, 34] on div at bounding box center [28, 27] width 23 height 23
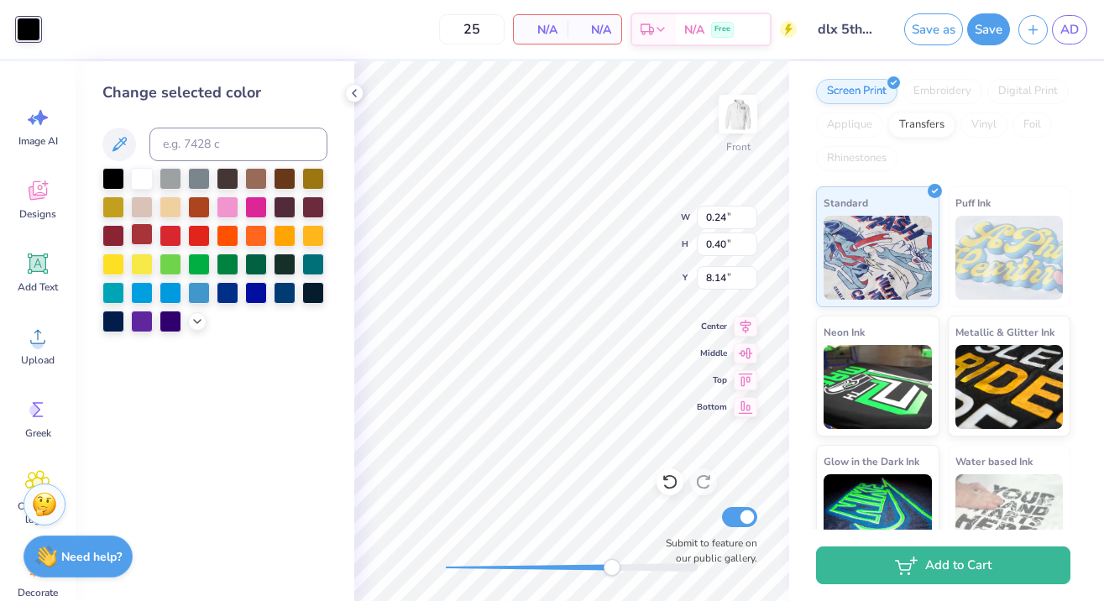
click at [140, 235] on div at bounding box center [142, 234] width 22 height 22
click at [466, 545] on div "Front W 0.24 0.24 " H 0.40 0.40 " Y 8.14 8.14 " Center Middle Top Bottom Submit…" at bounding box center [571, 331] width 435 height 540
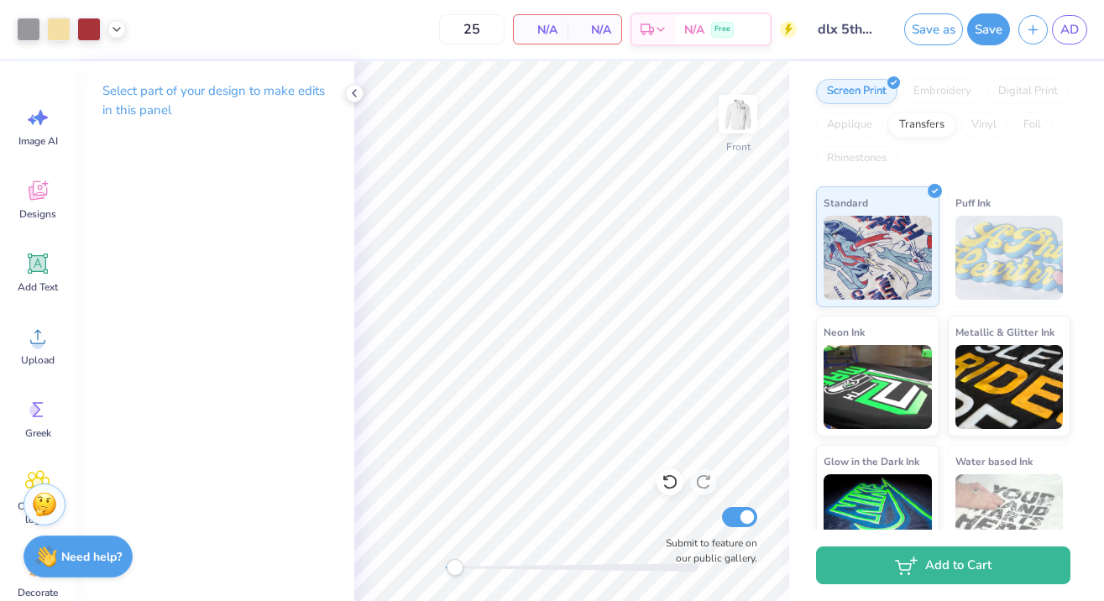
drag, startPoint x: 463, startPoint y: 565, endPoint x: 455, endPoint y: 561, distance: 9.4
click at [455, 561] on div "Accessibility label" at bounding box center [454, 567] width 17 height 17
click at [429, 561] on div "Front Submit to feature on our public gallery." at bounding box center [571, 331] width 435 height 540
click at [736, 110] on img at bounding box center [737, 114] width 67 height 67
click at [737, 125] on img at bounding box center [738, 114] width 34 height 34
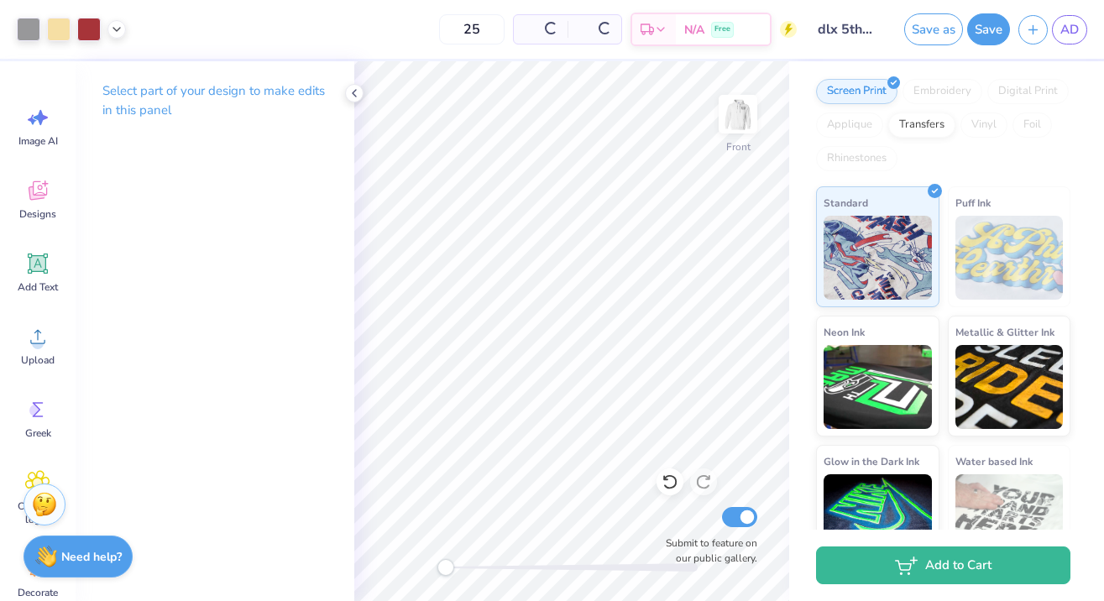
drag, startPoint x: 443, startPoint y: 562, endPoint x: 489, endPoint y: 565, distance: 46.2
click at [478, 562] on div at bounding box center [572, 567] width 252 height 17
click at [489, 565] on div at bounding box center [572, 567] width 252 height 8
click at [726, 119] on img at bounding box center [737, 114] width 67 height 67
click at [440, 600] on div "Back Submit to feature on our public gallery." at bounding box center [571, 331] width 435 height 540
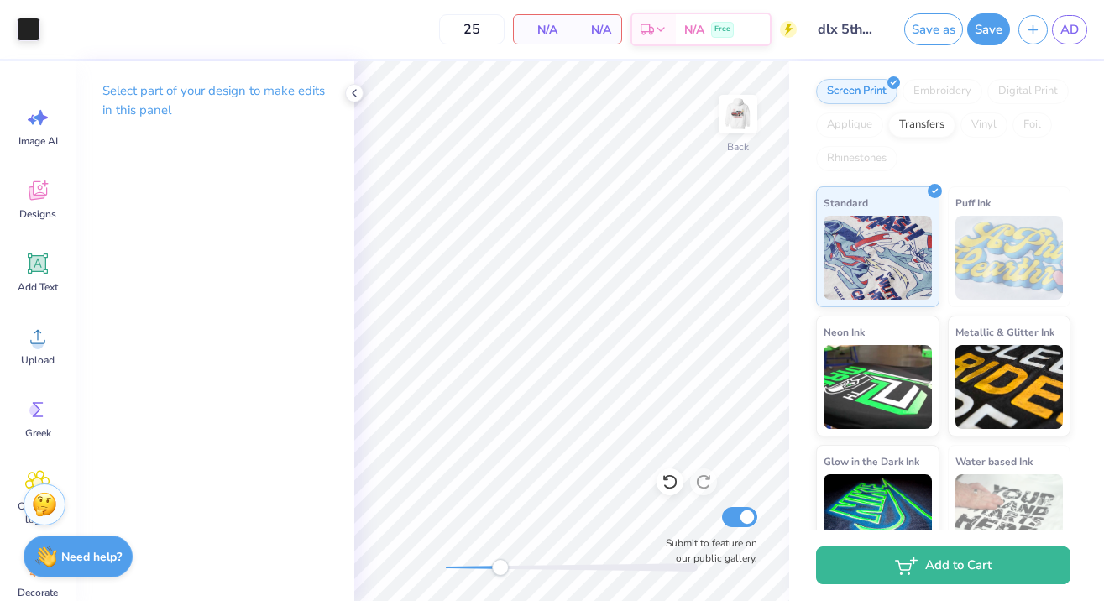
drag, startPoint x: 446, startPoint y: 568, endPoint x: 500, endPoint y: 568, distance: 54.6
click at [500, 568] on div "Accessibility label" at bounding box center [500, 567] width 17 height 17
